Goal: Task Accomplishment & Management: Manage account settings

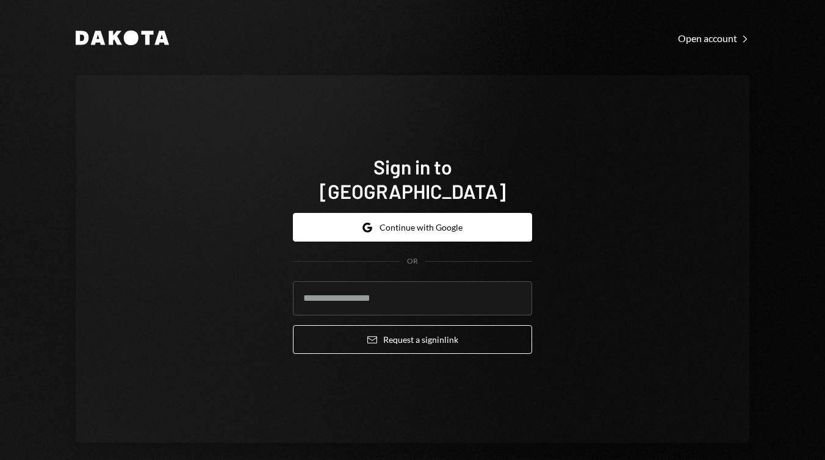
click at [0, 460] on com-1password-button at bounding box center [0, 460] width 0 height 0
type input "**********"
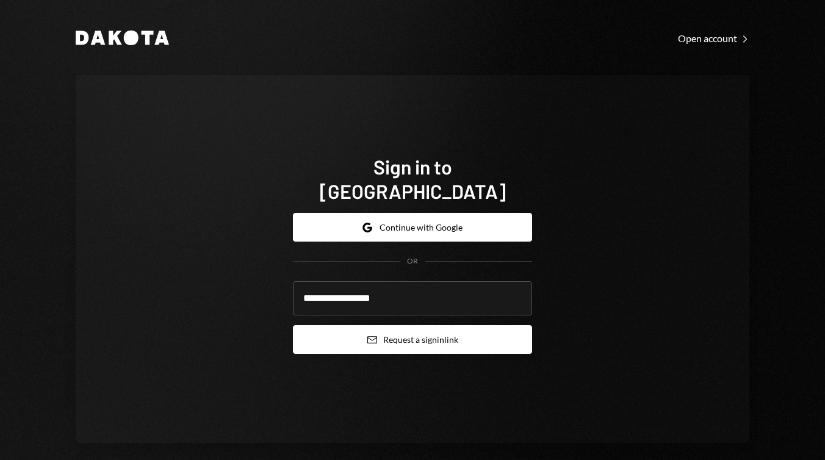
click at [422, 327] on button "Email Request a sign in link" at bounding box center [412, 339] width 239 height 29
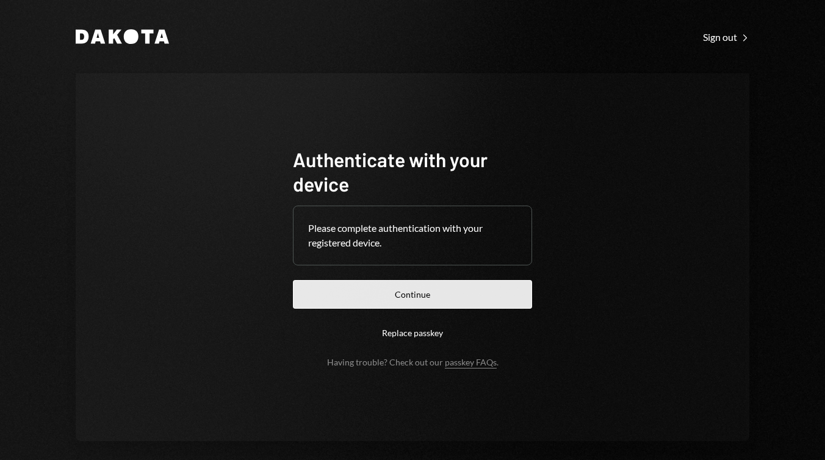
click at [425, 291] on button "Continue" at bounding box center [412, 294] width 239 height 29
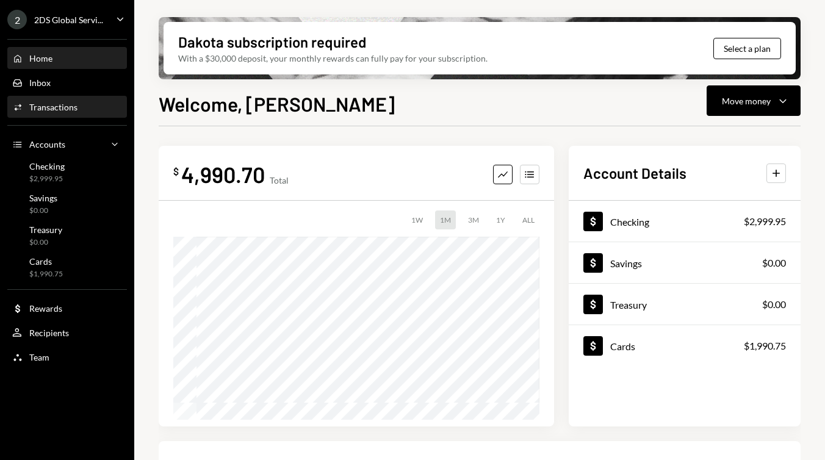
click at [99, 115] on div "Activities Transactions" at bounding box center [67, 107] width 110 height 21
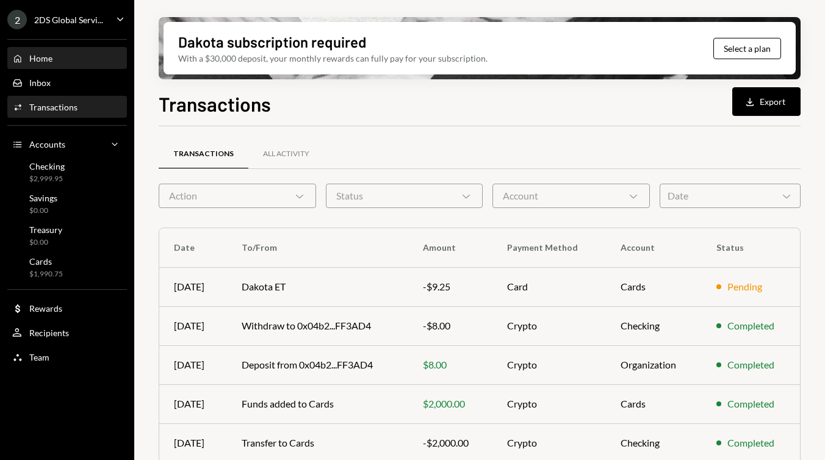
click at [55, 56] on div "Home Home" at bounding box center [67, 58] width 110 height 11
